Goal: Find specific page/section: Find specific page/section

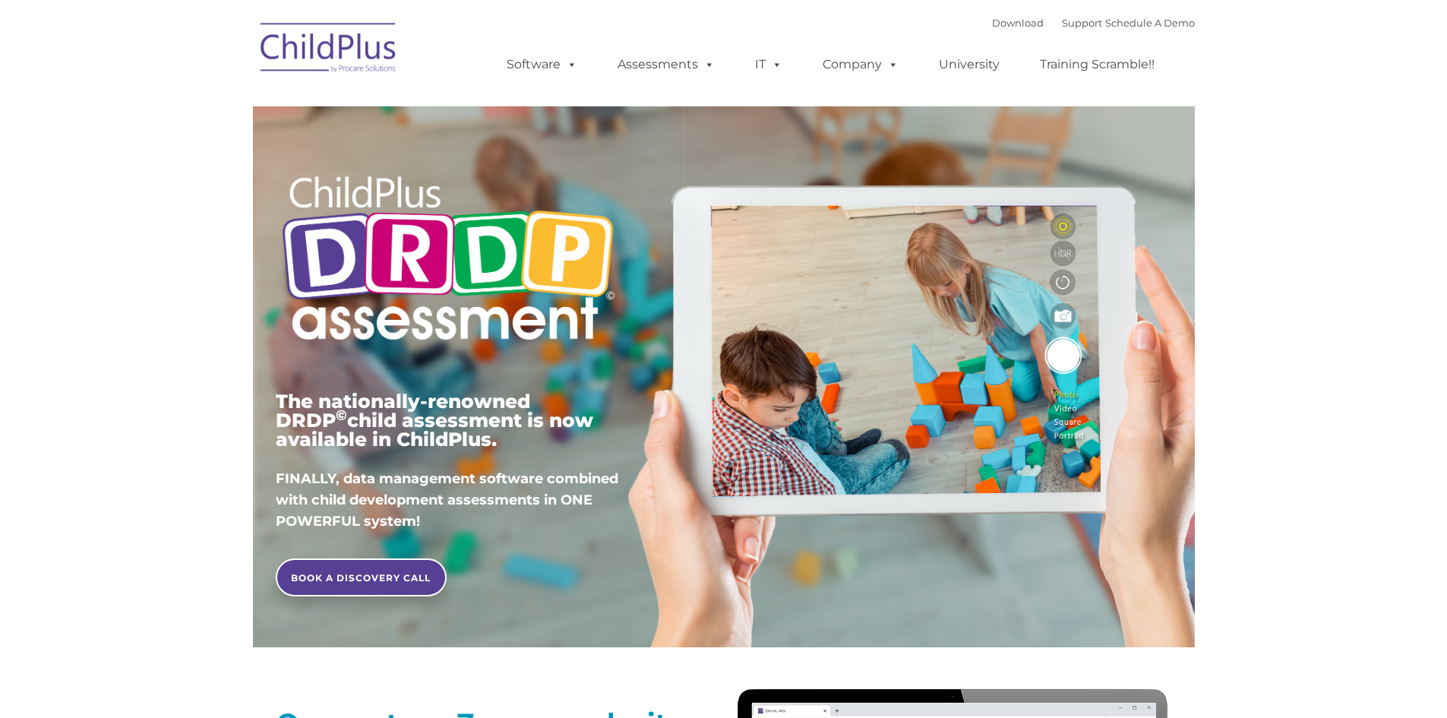
type input ""
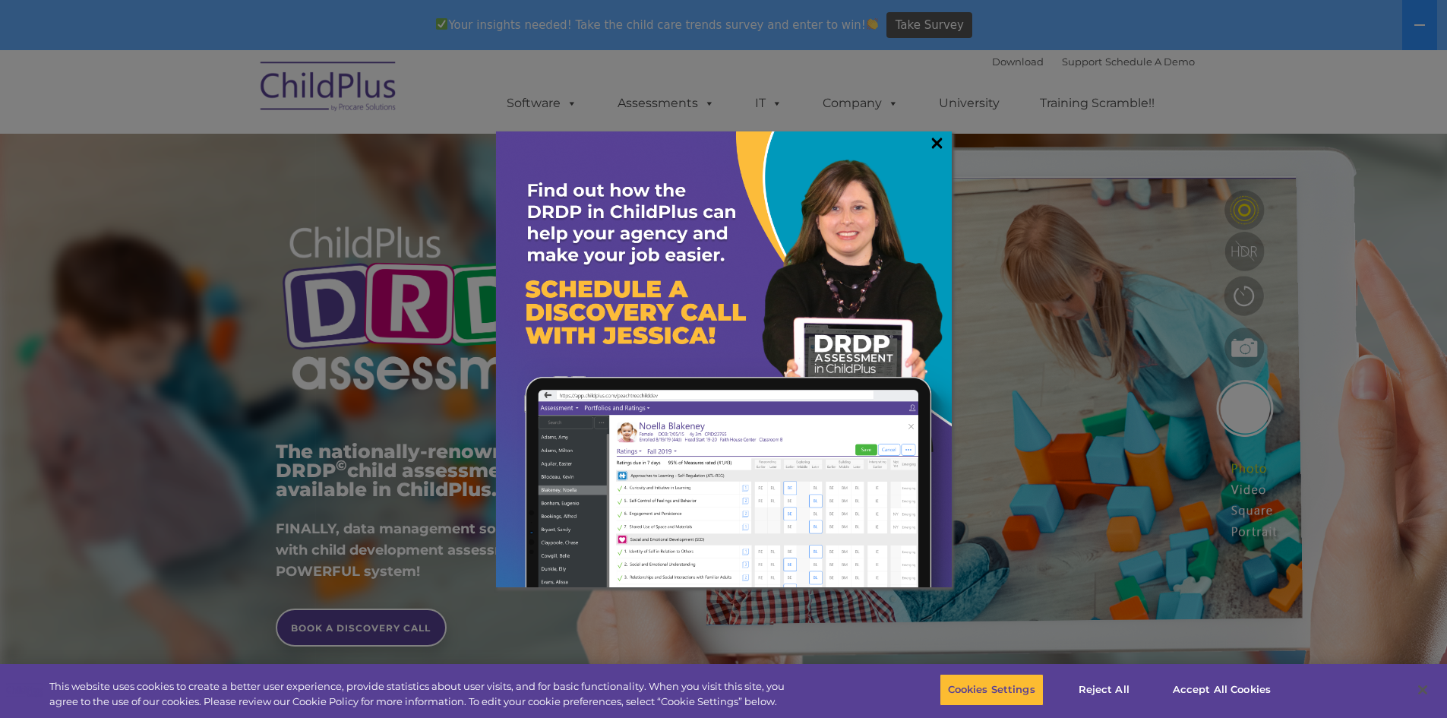
click at [935, 141] on link "×" at bounding box center [936, 142] width 17 height 15
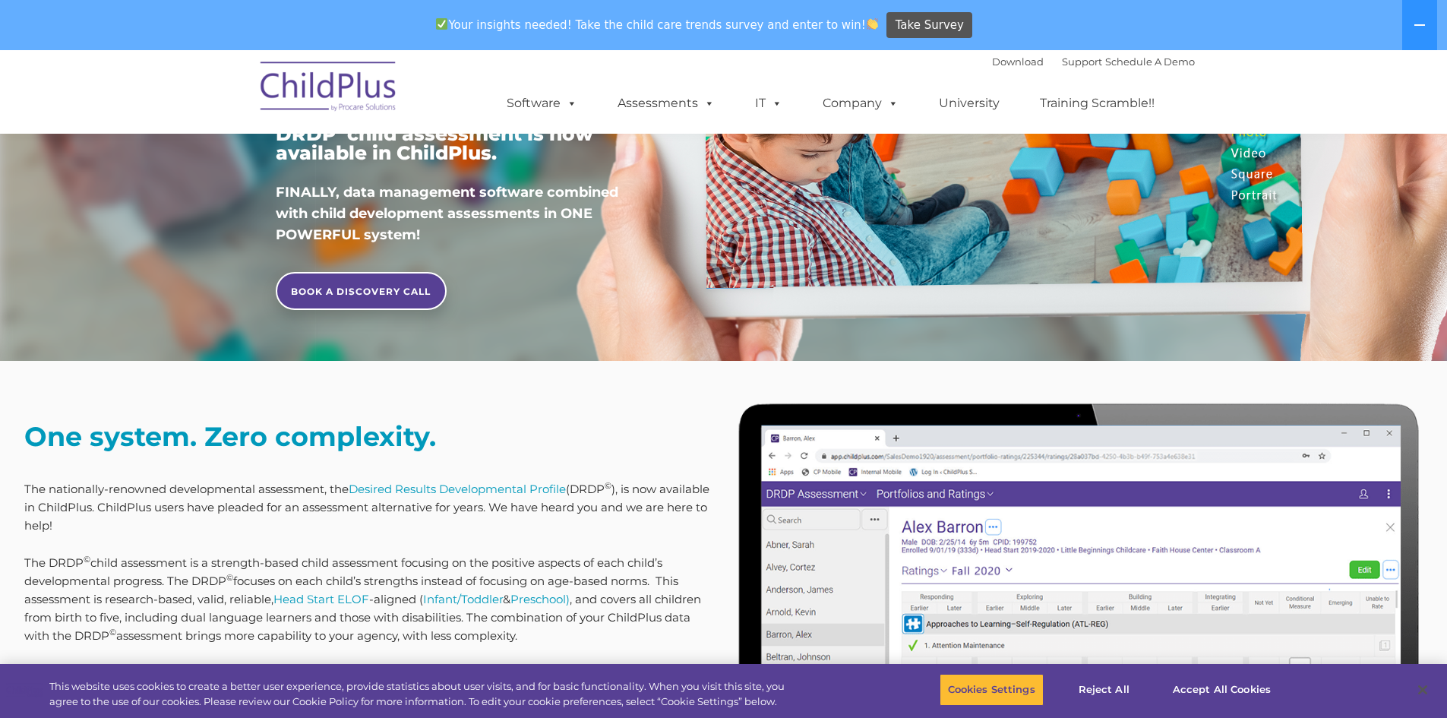
scroll to position [405, 0]
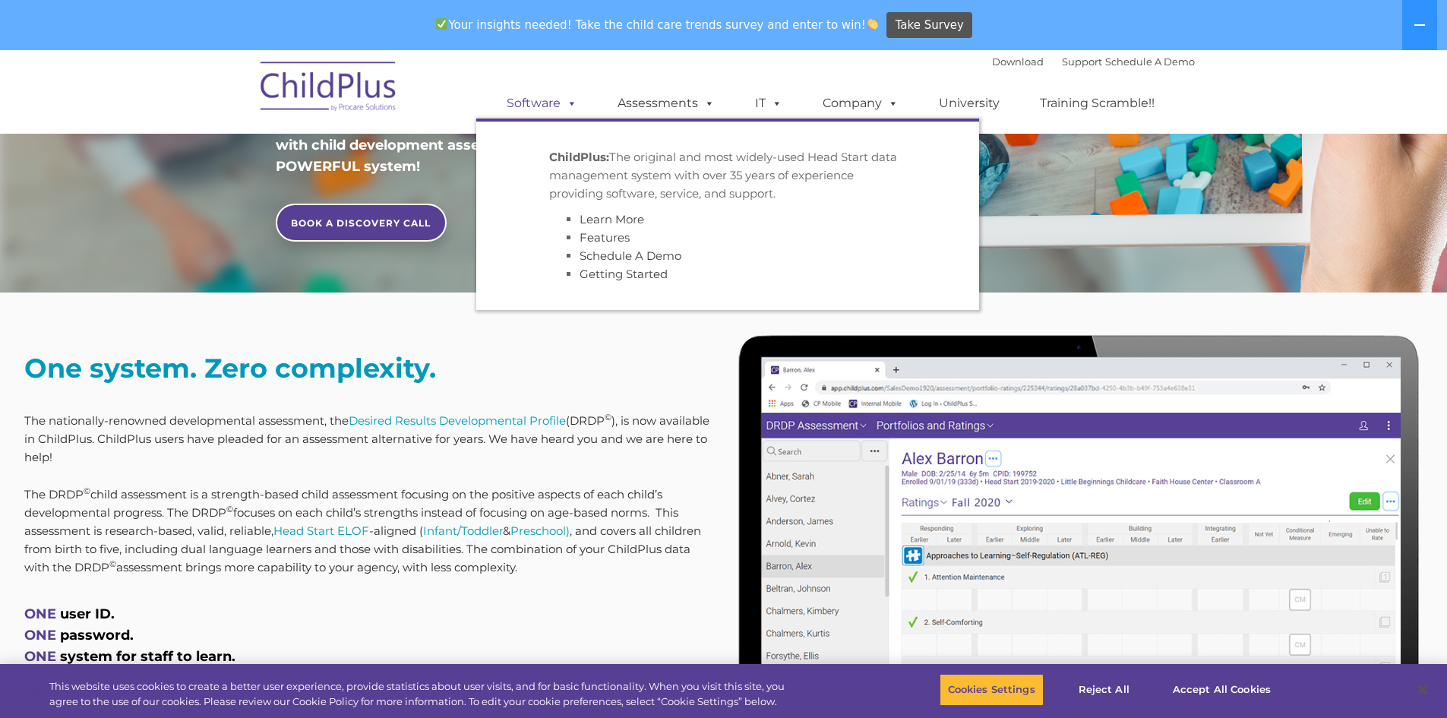
click at [568, 106] on span at bounding box center [569, 103] width 17 height 14
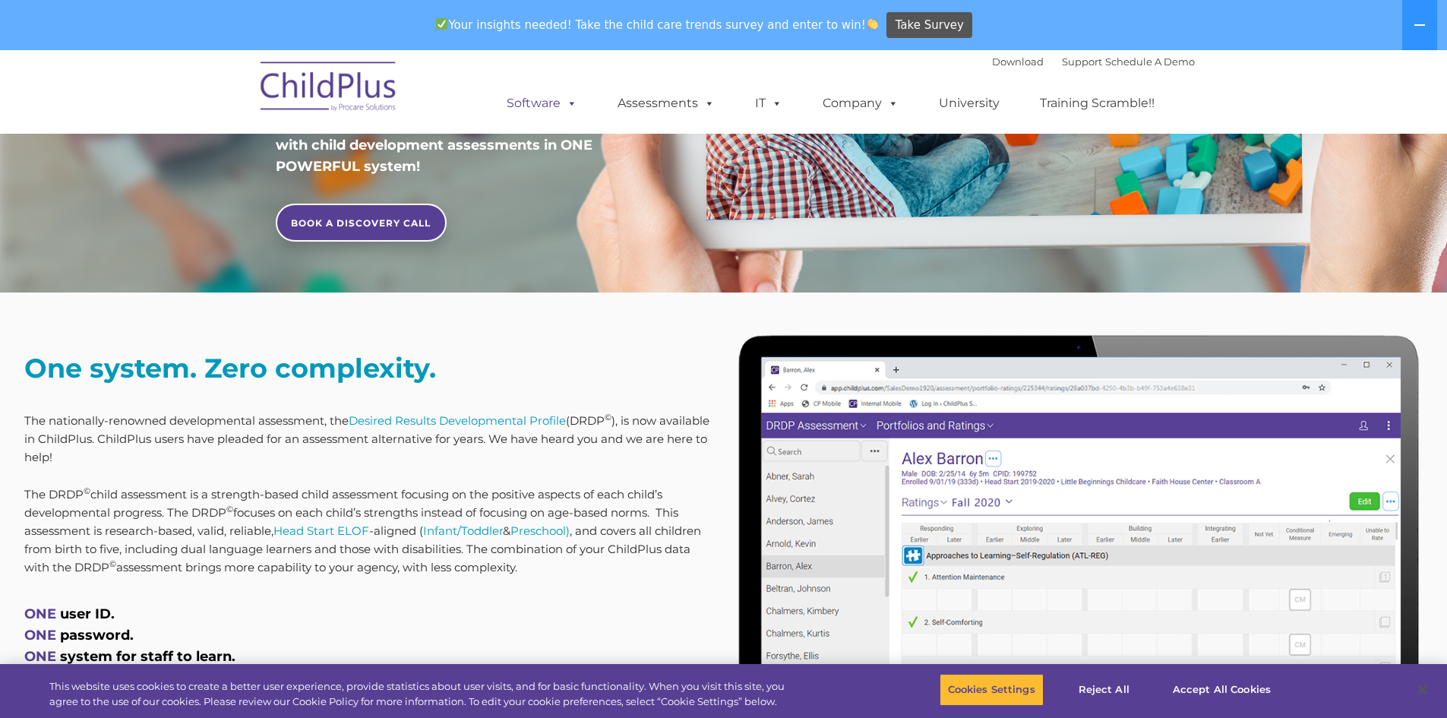
click at [567, 106] on span at bounding box center [569, 103] width 17 height 14
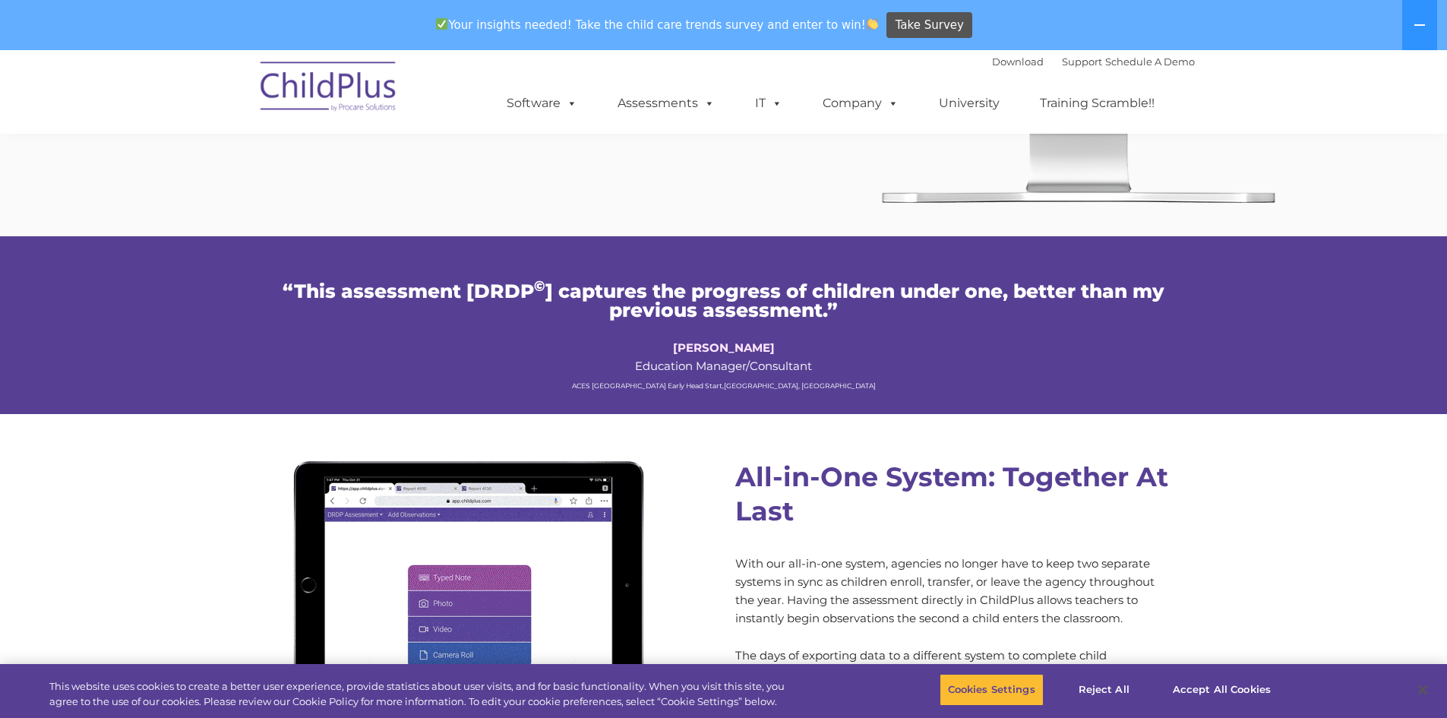
scroll to position [1088, 0]
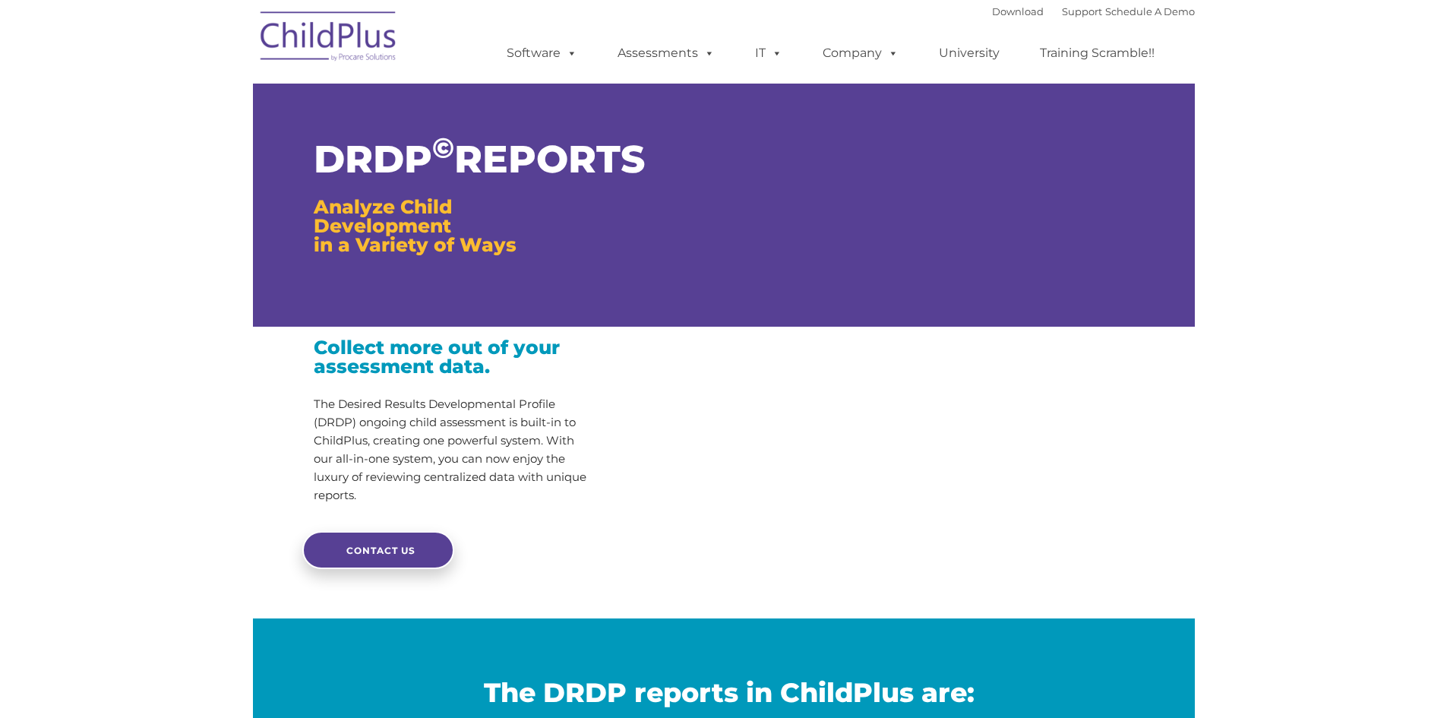
type input ""
